Goal: Use online tool/utility: Utilize a website feature to perform a specific function

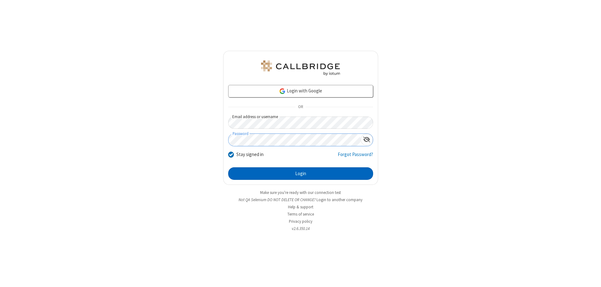
click at [301, 174] on button "Login" at bounding box center [300, 173] width 145 height 13
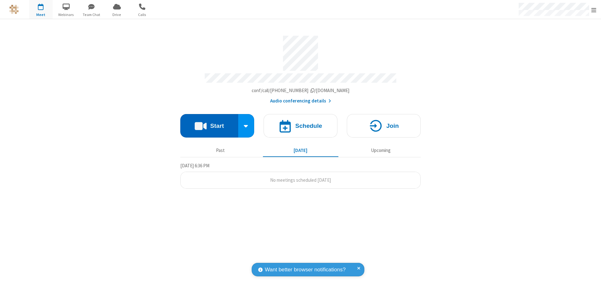
click at [209, 123] on button "Start" at bounding box center [209, 125] width 58 height 23
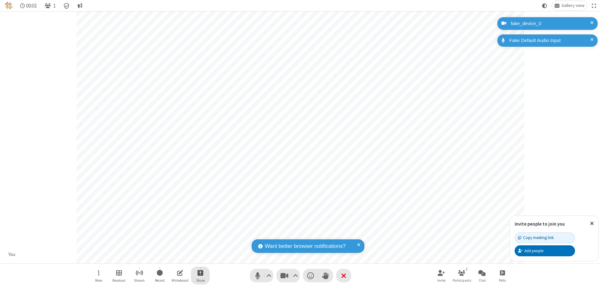
click at [200, 273] on span "Start sharing" at bounding box center [201, 273] width 6 height 8
click at [175, 258] on span "Share my screen" at bounding box center [175, 257] width 7 height 5
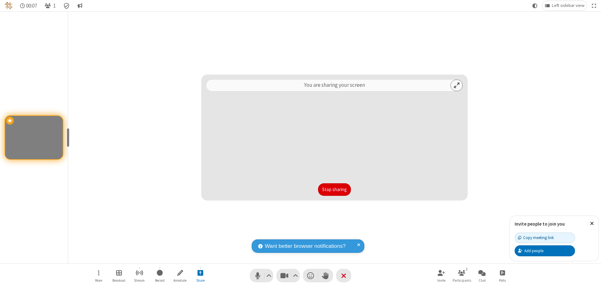
click at [335, 190] on button "Stop sharing" at bounding box center [334, 189] width 33 height 13
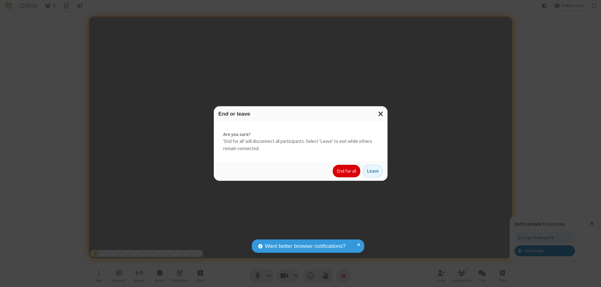
click at [347, 171] on button "End for all" at bounding box center [347, 171] width 28 height 13
